Goal: Transaction & Acquisition: Purchase product/service

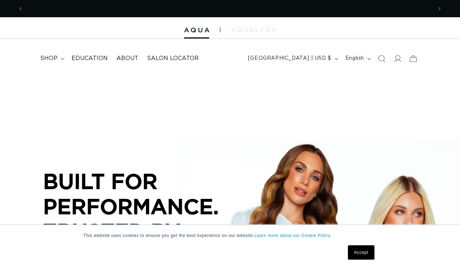
scroll to position [0, 409]
click at [356, 255] on link "Accept" at bounding box center [361, 252] width 27 height 14
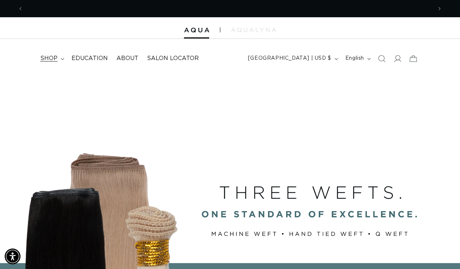
scroll to position [0, 818]
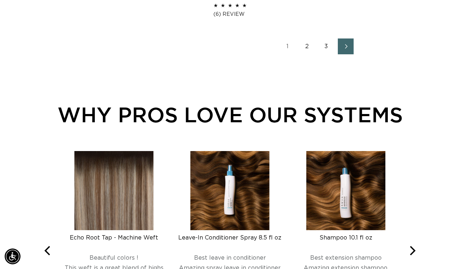
click at [305, 54] on link "2" at bounding box center [307, 46] width 16 height 16
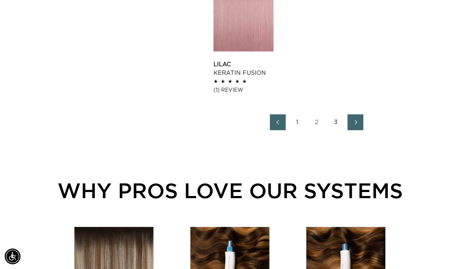
scroll to position [0, 409]
click at [352, 130] on link "Next page" at bounding box center [356, 122] width 16 height 16
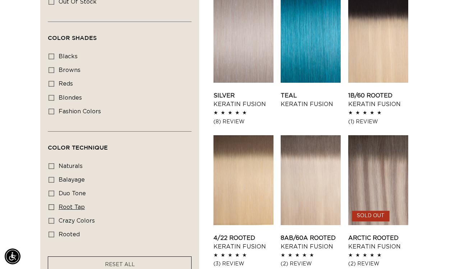
click at [52, 210] on icon at bounding box center [52, 207] width 6 height 6
click at [52, 210] on input "root tap root tap (6 products)" at bounding box center [52, 207] width 6 height 6
checkbox input "true"
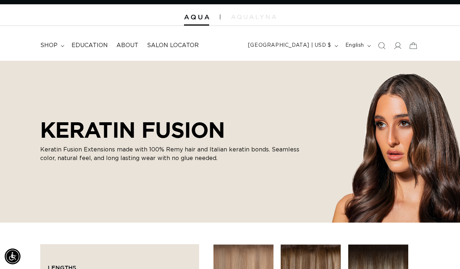
scroll to position [0, 818]
